Goal: Transaction & Acquisition: Book appointment/travel/reservation

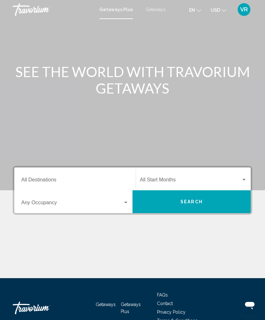
click at [79, 180] on input "Destination All Destinations" at bounding box center [74, 182] width 107 height 6
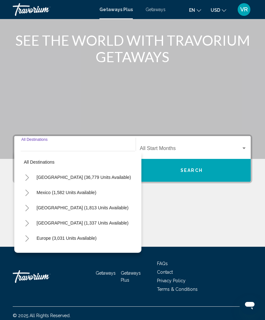
scroll to position [36, 0]
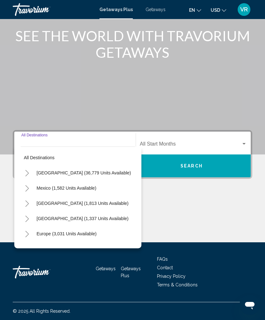
click at [27, 172] on icon "Toggle United States (36,779 units available)" at bounding box center [26, 173] width 3 height 6
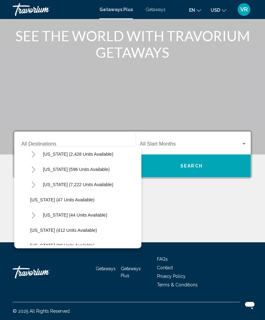
scroll to position [65, 0]
click at [36, 184] on button "Toggle Florida (7,222 units available)" at bounding box center [33, 184] width 13 height 13
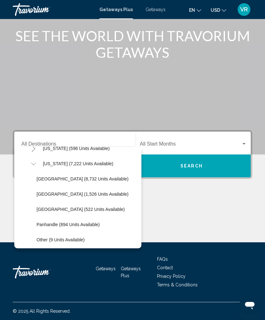
scroll to position [89, 0]
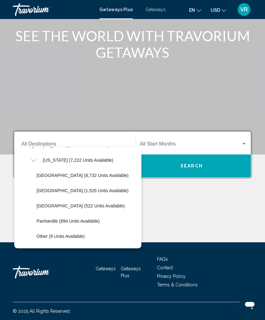
click at [167, 141] on div "Start Month All Start Months" at bounding box center [193, 143] width 107 height 20
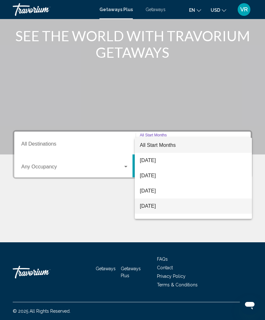
click at [173, 207] on span "[DATE]" at bounding box center [193, 206] width 107 height 15
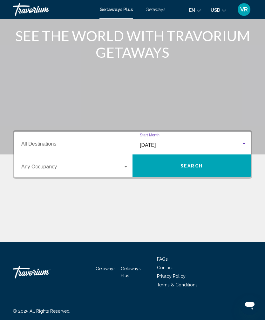
click at [101, 143] on input "Destination All Destinations" at bounding box center [74, 146] width 107 height 6
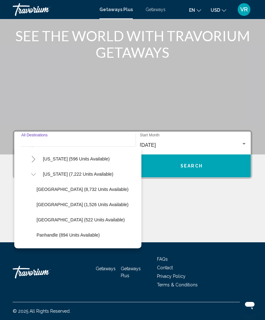
scroll to position [79, 1]
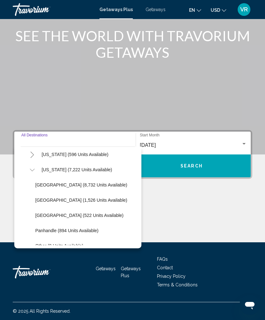
click at [55, 230] on span "Panhandle (894 units available)" at bounding box center [66, 230] width 63 height 5
type input "**********"
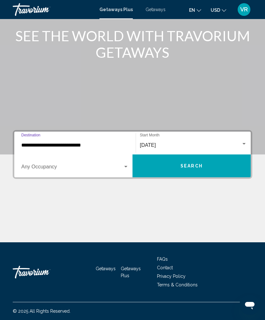
click at [192, 164] on span "Search" at bounding box center [191, 166] width 22 height 5
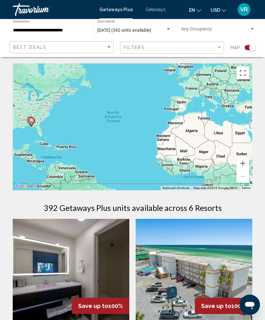
click at [76, 30] on input "**********" at bounding box center [50, 30] width 74 height 5
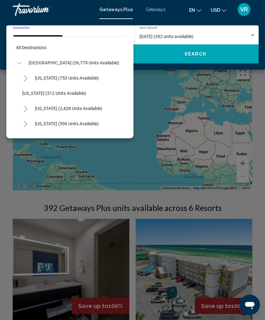
scroll to position [114, 0]
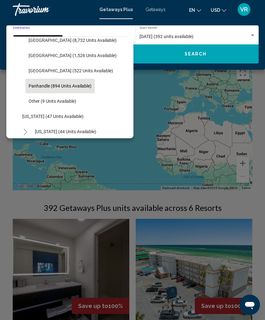
click at [74, 86] on span "Panhandle (894 units available)" at bounding box center [60, 86] width 63 height 5
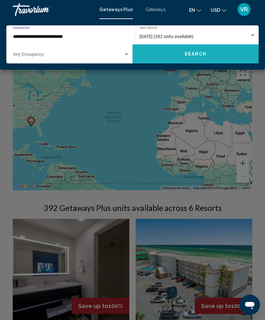
click at [220, 52] on button "Search" at bounding box center [195, 53] width 126 height 19
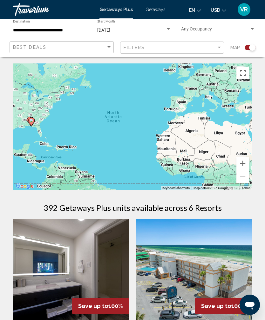
click at [163, 5] on div "Getaways Plus Getaways en English Español Français Italiano Português русский U…" at bounding box center [132, 9] width 265 height 13
click at [155, 11] on span "Getaways" at bounding box center [155, 9] width 20 height 5
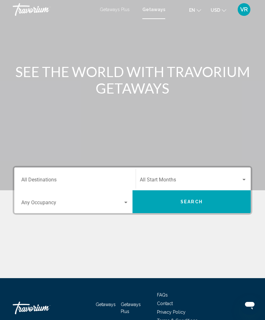
click at [68, 180] on input "Destination All Destinations" at bounding box center [74, 182] width 107 height 6
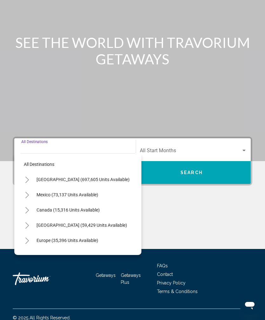
scroll to position [36, 0]
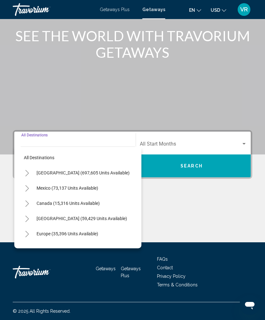
click at [26, 174] on icon "Toggle United States (697,605 units available)" at bounding box center [27, 173] width 5 height 6
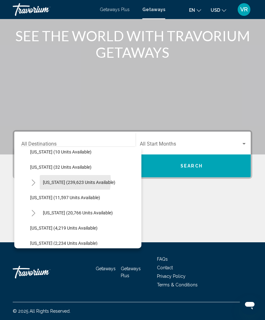
scroll to position [113, 0]
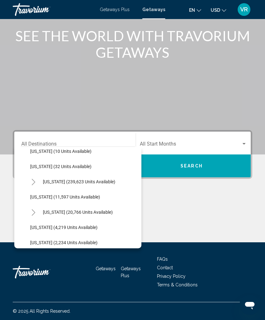
click at [33, 185] on icon "Toggle Florida (239,623 units available)" at bounding box center [33, 182] width 5 height 6
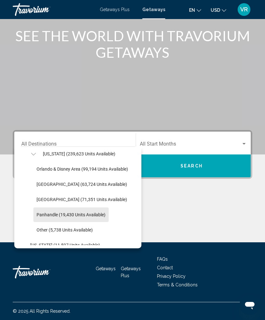
scroll to position [141, 0]
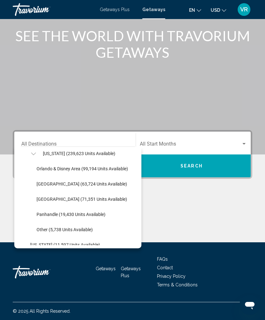
click at [79, 216] on span "Panhandle (19,430 units available)" at bounding box center [71, 214] width 69 height 5
type input "**********"
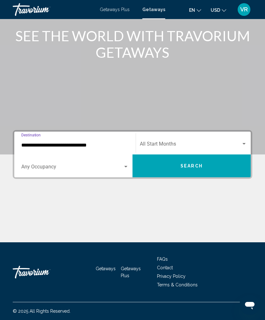
click at [181, 136] on div "Start Month All Start Months" at bounding box center [193, 143] width 107 height 20
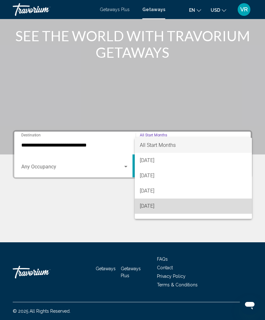
click at [166, 208] on span "[DATE]" at bounding box center [193, 206] width 107 height 15
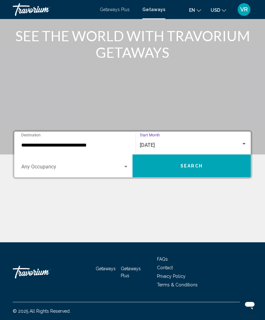
click at [197, 163] on button "Search" at bounding box center [191, 166] width 118 height 23
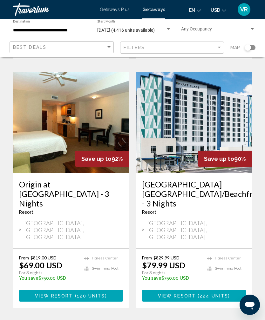
scroll to position [513, 0]
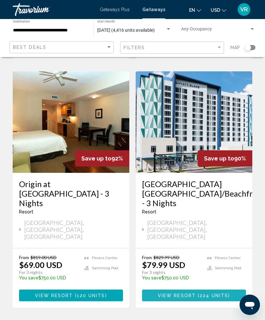
click at [206, 293] on span "224 units" at bounding box center [213, 295] width 29 height 5
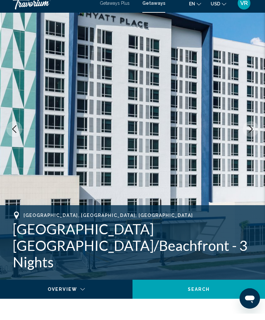
scroll to position [78, 0]
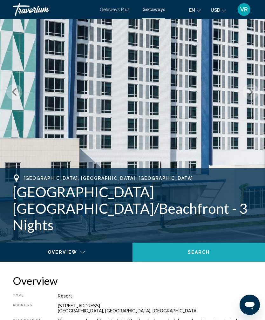
click at [204, 254] on span "Search" at bounding box center [199, 252] width 22 height 5
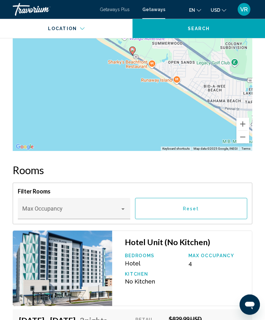
scroll to position [1016, 0]
click at [118, 209] on span "Main content" at bounding box center [71, 212] width 98 height 6
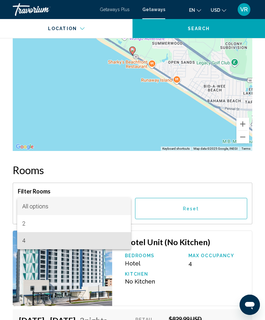
click at [69, 239] on span "4" at bounding box center [74, 240] width 104 height 17
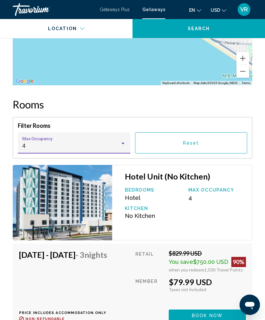
scroll to position [1085, 0]
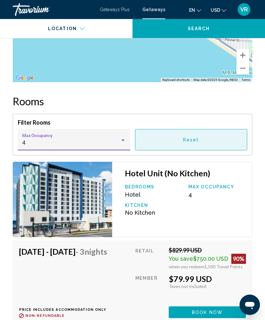
click at [223, 134] on button "Reset" at bounding box center [191, 139] width 112 height 21
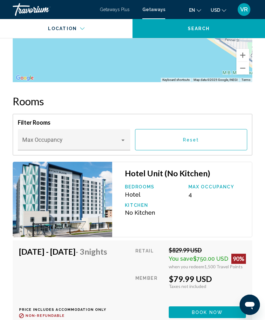
click at [115, 141] on span "Main content" at bounding box center [71, 143] width 98 height 6
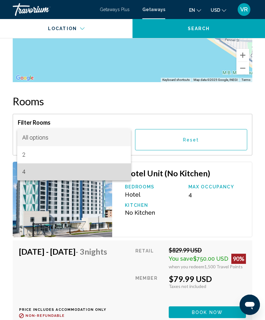
click at [74, 175] on span "4" at bounding box center [74, 172] width 104 height 17
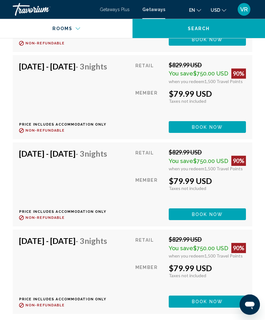
scroll to position [3460, 0]
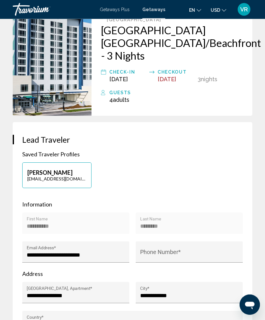
scroll to position [213, 0]
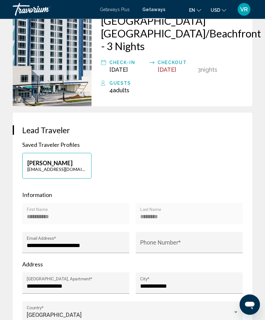
click at [181, 243] on input "Phone Number *" at bounding box center [189, 246] width 98 height 6
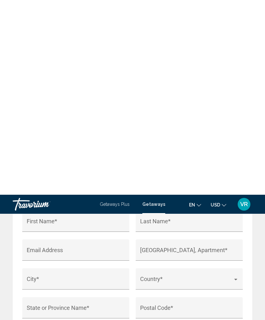
scroll to position [902, 0]
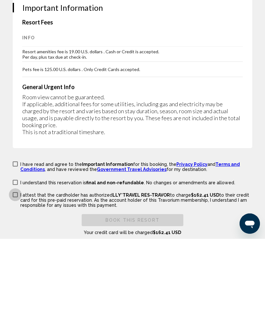
type input "**********"
click at [18, 261] on label "I understand this reservation is final and non-refundable . No changes or amend…" at bounding box center [124, 264] width 222 height 6
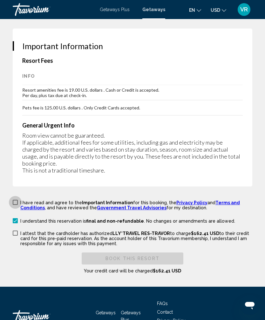
click at [18, 140] on div "Important Information Resort Fees Info Resort amenities fee is 19.00 U.S. dolla…" at bounding box center [132, 108] width 239 height 158
click at [19, 199] on label "I have read and agree to the Important Information for this booking, the Privac…" at bounding box center [132, 204] width 239 height 11
click at [16, 231] on span "Main content" at bounding box center [15, 233] width 5 height 5
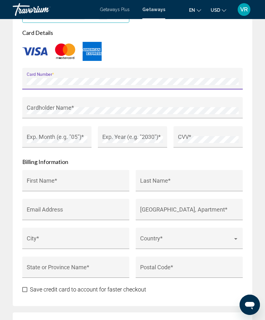
scroll to position [746, 0]
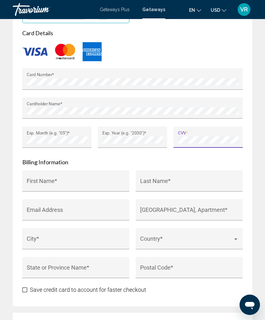
click at [64, 175] on div "First Name *" at bounding box center [76, 183] width 98 height 17
type input "*****"
click at [187, 181] on input "Last Name *" at bounding box center [189, 184] width 98 height 6
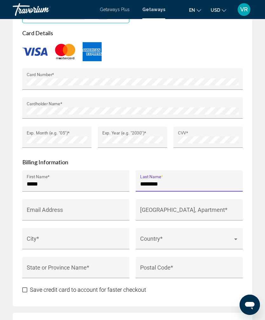
type input "********"
click at [165, 210] on input "[GEOGRAPHIC_DATA], Apartment *" at bounding box center [189, 213] width 98 height 6
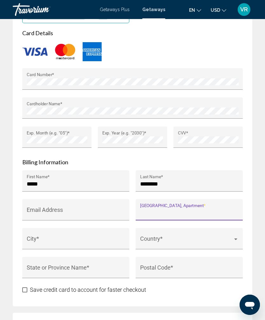
type input "**********"
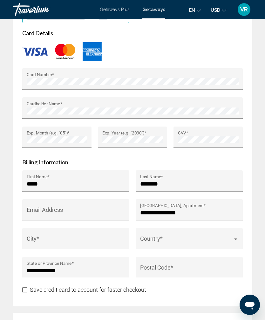
type input "*****"
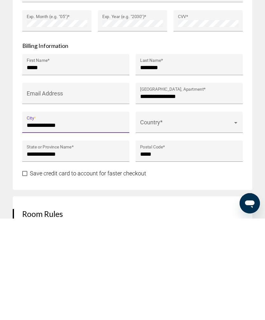
type input "**********"
click at [198, 224] on span "Main content" at bounding box center [186, 227] width 93 height 6
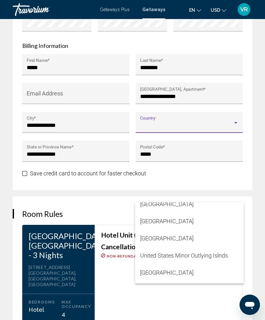
scroll to position [4123, 0]
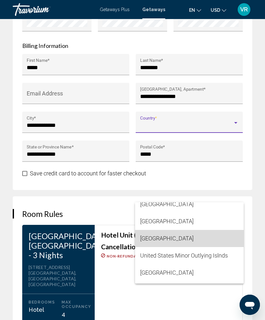
click at [190, 237] on span "[GEOGRAPHIC_DATA]" at bounding box center [189, 238] width 98 height 17
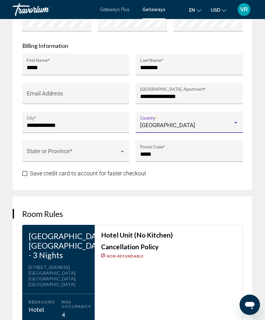
click at [113, 145] on div "State or Province *" at bounding box center [76, 153] width 98 height 17
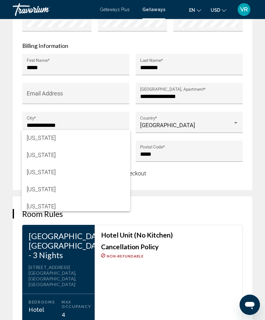
scroll to position [122, 0]
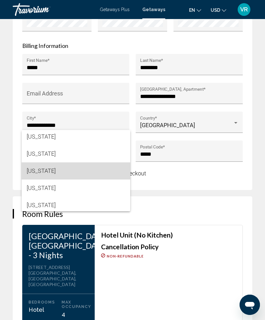
click at [81, 176] on span "[US_STATE]" at bounding box center [76, 171] width 98 height 17
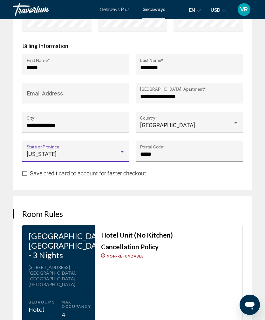
click at [186, 170] on div "Save credit card to account for faster checkout" at bounding box center [132, 174] width 220 height 8
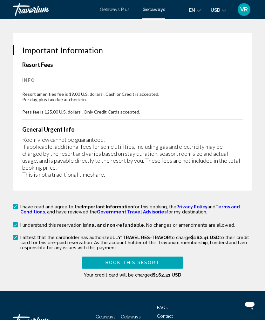
scroll to position [1205, 0]
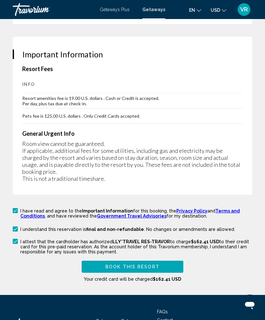
click at [150, 265] on span "Book this Resort" at bounding box center [132, 267] width 54 height 5
